Goal: Task Accomplishment & Management: Use online tool/utility

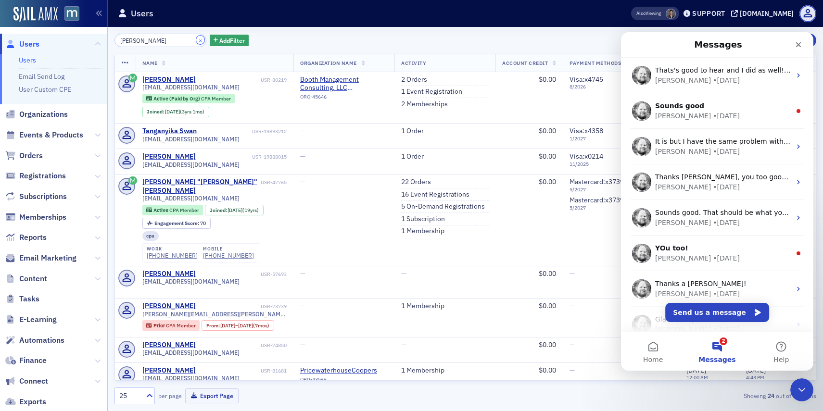
click at [196, 38] on button "×" at bounding box center [200, 40] width 9 height 9
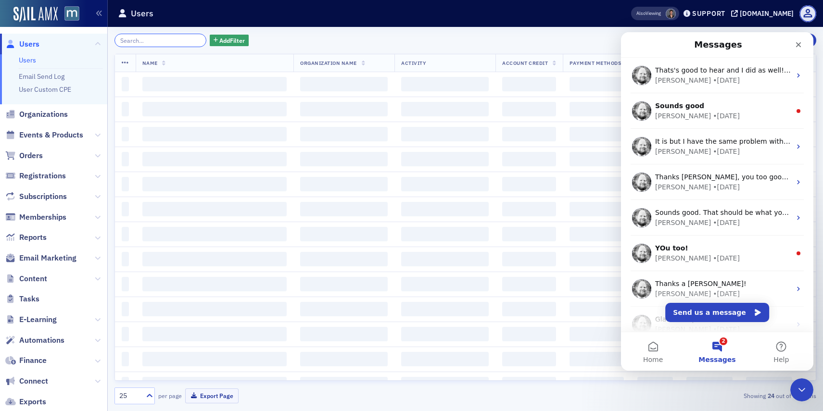
click at [184, 38] on input "search" at bounding box center [160, 40] width 92 height 13
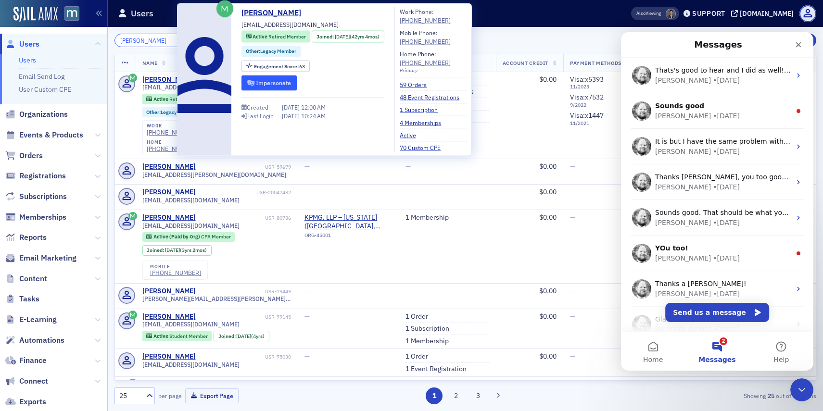
type input "[PERSON_NAME]"
click at [276, 87] on button "Impersonate" at bounding box center [268, 83] width 55 height 15
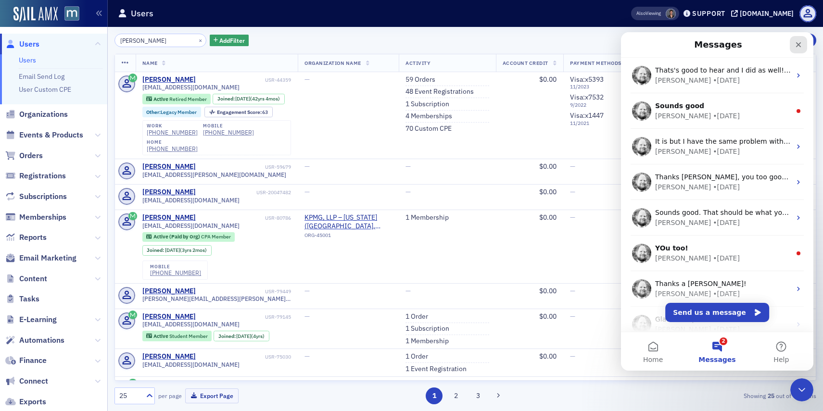
click at [797, 44] on icon "Close" at bounding box center [799, 45] width 8 height 8
